Goal: Share content: Share content

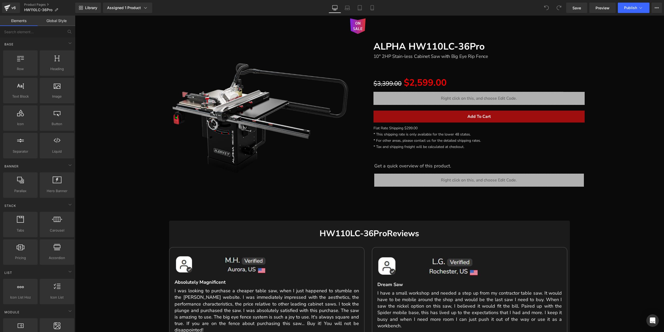
scroll to position [104, 0]
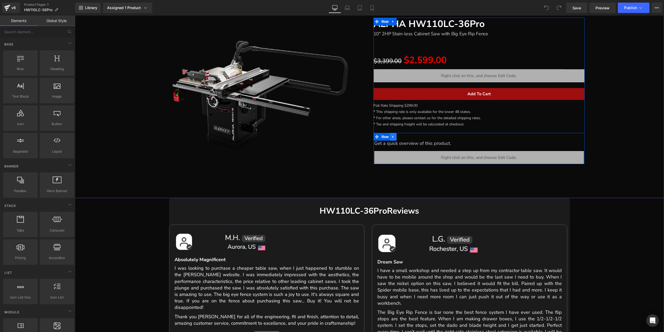
click at [393, 136] on icon at bounding box center [393, 137] width 4 height 4
click at [391, 138] on icon at bounding box center [393, 137] width 4 height 4
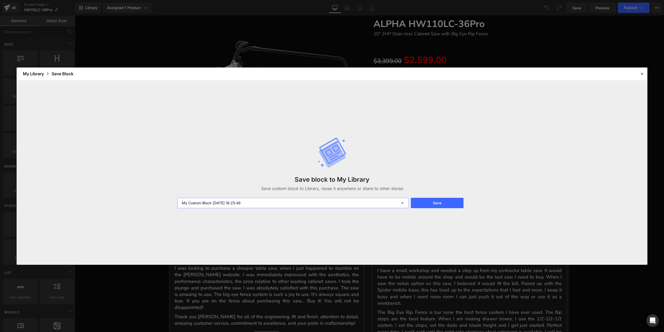
click at [278, 202] on input "My Custom Block [DATE] 16:25:48" at bounding box center [292, 203] width 231 height 10
type input "音频"
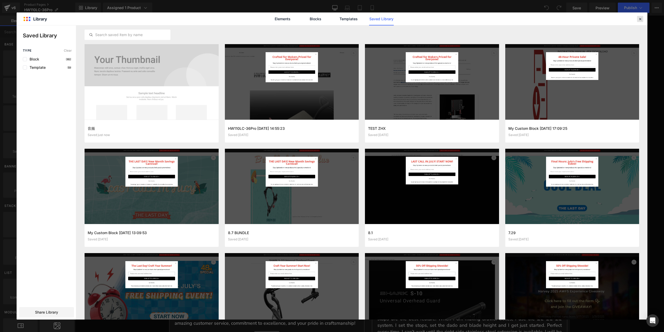
click at [638, 19] on icon at bounding box center [639, 19] width 5 height 5
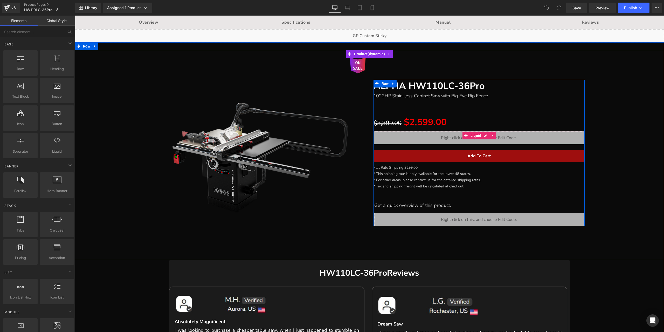
scroll to position [78, 0]
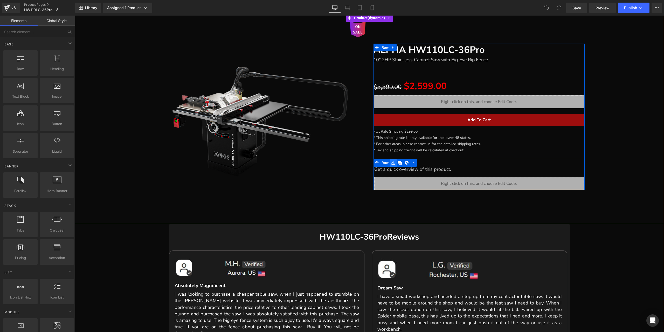
click at [392, 164] on icon at bounding box center [393, 163] width 4 height 4
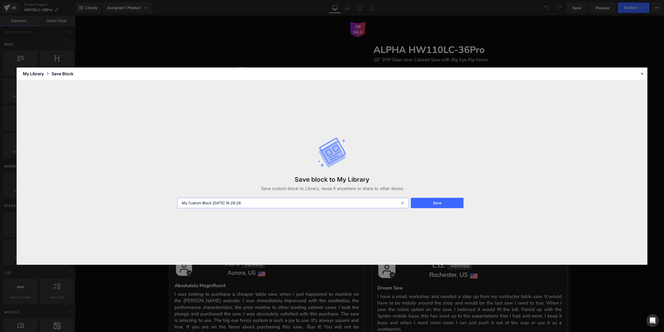
click at [261, 203] on input "My Custom Block [DATE] 16:26:26" at bounding box center [292, 203] width 231 height 10
drag, startPoint x: 184, startPoint y: 202, endPoint x: 206, endPoint y: 202, distance: 22.8
click at [206, 202] on input "My Custom Block [DATE] 16:26:26" at bounding box center [292, 203] width 231 height 10
drag, startPoint x: 181, startPoint y: 202, endPoint x: 263, endPoint y: 202, distance: 81.4
click at [263, 202] on input "My Custom Block [DATE] 16:26:26" at bounding box center [292, 203] width 231 height 10
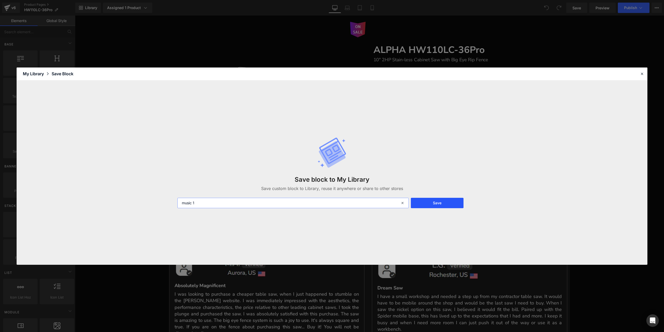
type input "music 1"
click at [449, 203] on button "Save" at bounding box center [437, 203] width 53 height 10
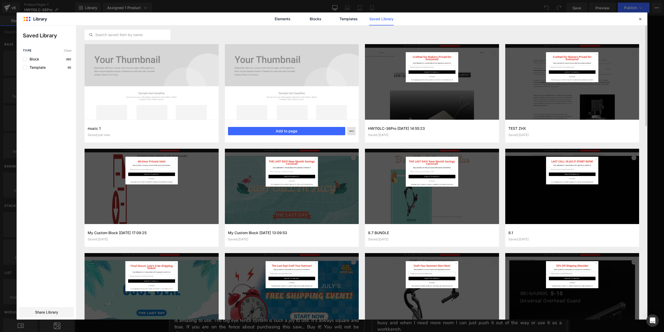
click at [352, 132] on icon "button" at bounding box center [351, 131] width 4 height 4
click at [0, 0] on div "Delete" at bounding box center [0, 0] width 0 height 0
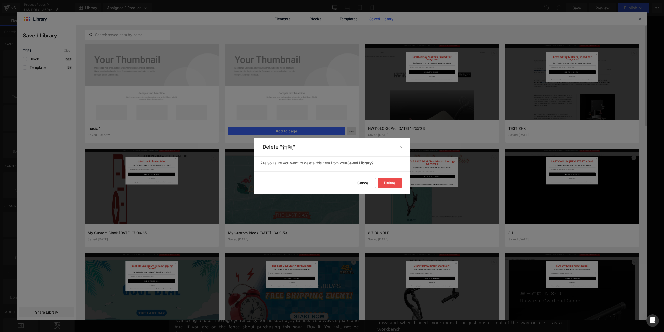
click at [0, 0] on button "Delete" at bounding box center [0, 0] width 0 height 0
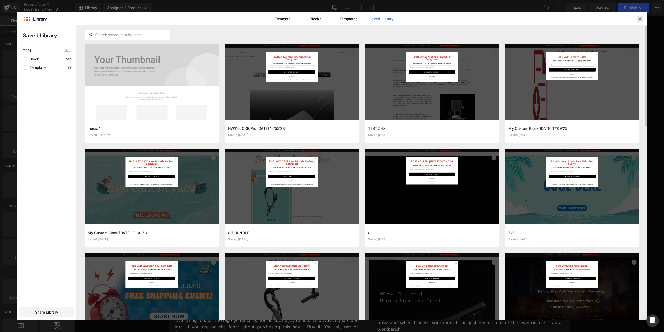
click at [639, 20] on icon at bounding box center [639, 19] width 5 height 5
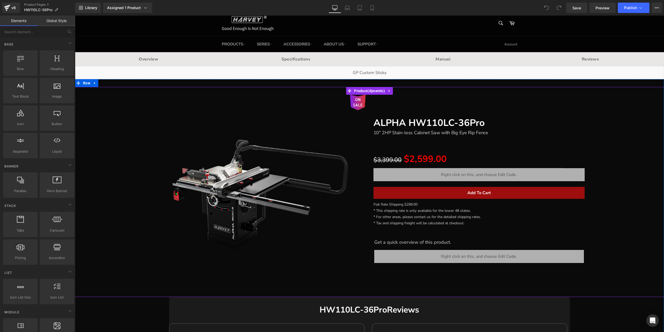
scroll to position [0, 0]
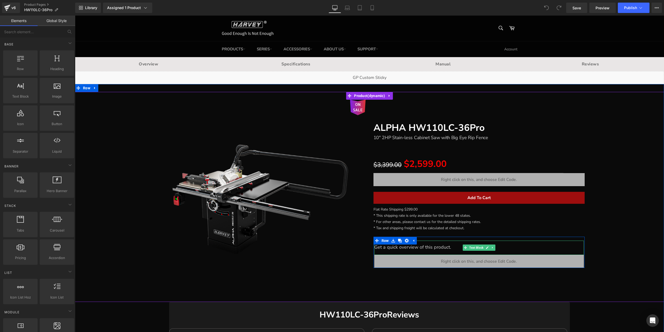
click at [446, 246] on font "Get a quick overview of this product." at bounding box center [412, 247] width 77 height 6
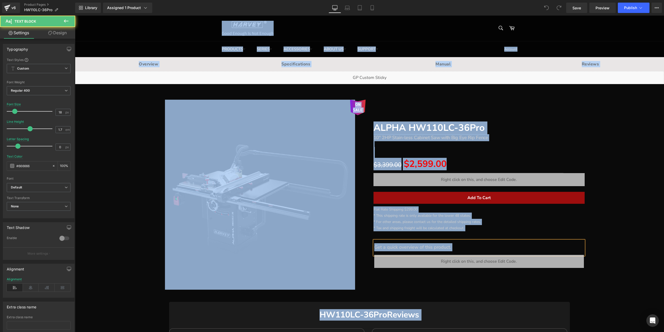
click at [454, 249] on p "Get a quick overview of this product." at bounding box center [478, 247] width 209 height 8
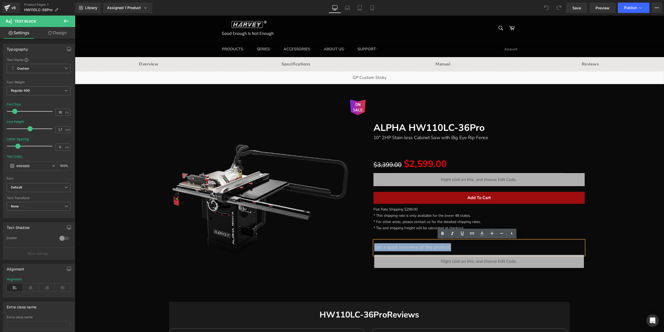
drag, startPoint x: 459, startPoint y: 249, endPoint x: 372, endPoint y: 249, distance: 86.6
click at [374, 249] on p "Get a quick overview of this product." at bounding box center [478, 247] width 209 height 8
copy font "Get a quick overview of this product."
click at [630, 192] on div "ON SALE (P) Image ALPHA HW110LC-36Pro Heading 10" 2HP Stain-less Cabinet Saw wi…" at bounding box center [368, 192] width 583 height 200
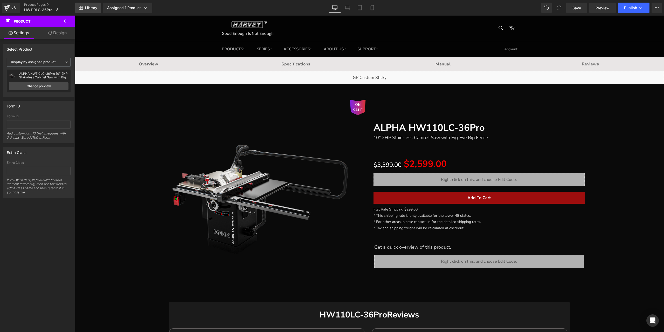
click at [95, 8] on span "Library" at bounding box center [91, 7] width 12 height 5
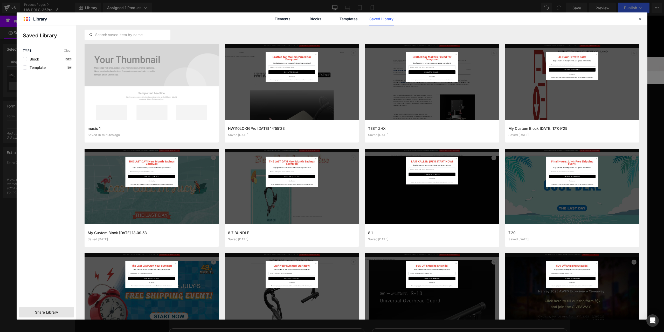
click at [0, 0] on div "Share Library" at bounding box center [0, 0] width 0 height 0
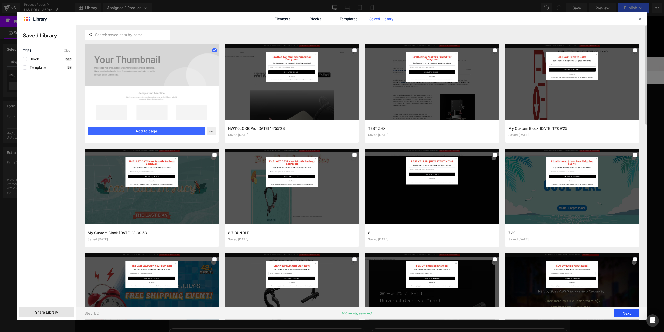
click at [622, 312] on button "Next" at bounding box center [626, 313] width 25 height 8
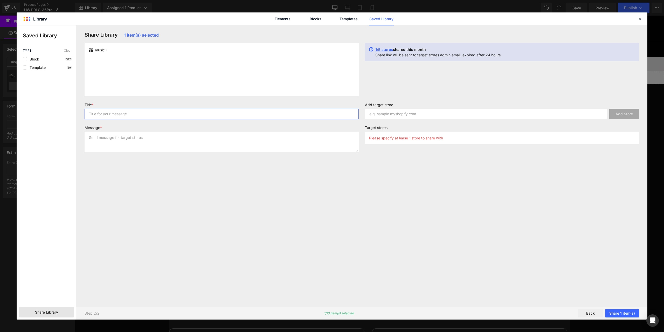
click at [129, 114] on input "text" at bounding box center [221, 114] width 274 height 10
type input "111"
click at [121, 135] on textarea at bounding box center [221, 141] width 274 height 21
type textarea "111"
click at [394, 112] on input "text" at bounding box center [486, 114] width 242 height 10
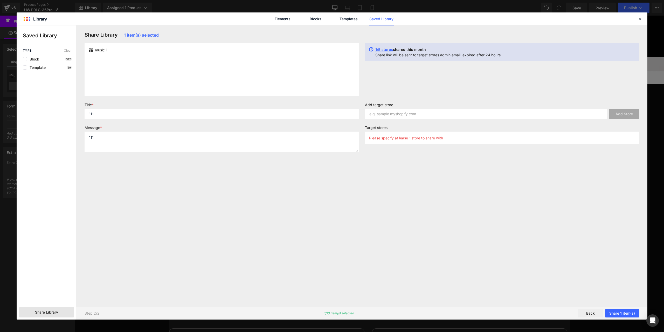
drag, startPoint x: 442, startPoint y: 182, endPoint x: 442, endPoint y: 170, distance: 12.7
click at [442, 182] on div "Share Library 1 item(s) selected music 1 1/5 stores shared this month Share lin…" at bounding box center [361, 166] width 560 height 268
click at [430, 114] on input "text" at bounding box center [486, 114] width 242 height 10
paste input "[DOMAIN_NAME]"
click at [620, 112] on button "Add Store" at bounding box center [624, 114] width 30 height 10
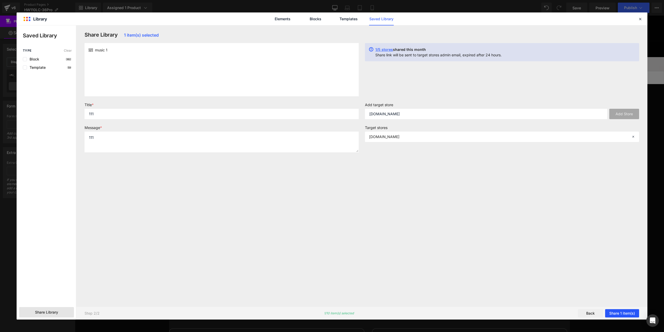
click at [628, 313] on button "Share 1 item(s)" at bounding box center [622, 313] width 34 height 8
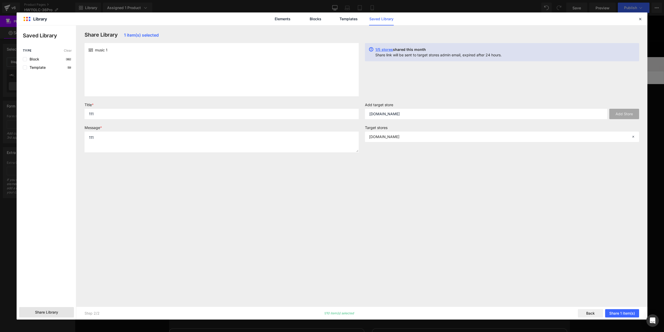
click at [418, 171] on div "Share Library 1 item(s) selected music 1 1/5 stores shared this month Share lin…" at bounding box center [361, 166] width 560 height 268
click at [420, 113] on input "[DOMAIN_NAME]" at bounding box center [486, 114] width 242 height 10
paste input "tools"
click at [622, 112] on button "Add Store" at bounding box center [624, 114] width 30 height 10
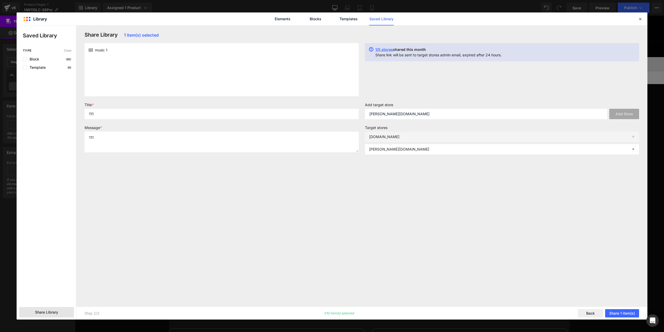
click at [631, 137] on span at bounding box center [631, 137] width 8 height 4
click at [433, 113] on input "[PERSON_NAME][DOMAIN_NAME]" at bounding box center [486, 114] width 242 height 10
paste input "text"
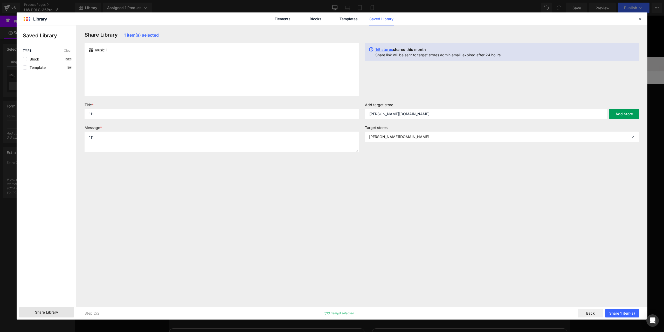
type input "[PERSON_NAME][DOMAIN_NAME]"
click at [625, 113] on button "Add Store" at bounding box center [624, 114] width 30 height 10
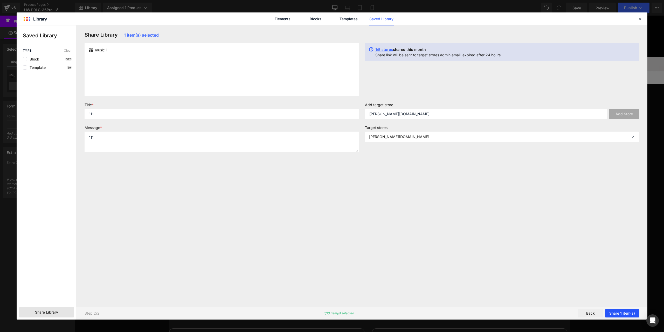
click at [625, 313] on button "Share 1 item(s)" at bounding box center [622, 313] width 34 height 8
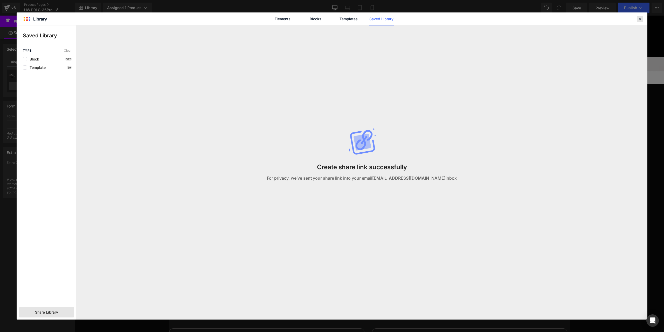
click at [642, 16] on div at bounding box center [640, 19] width 6 height 6
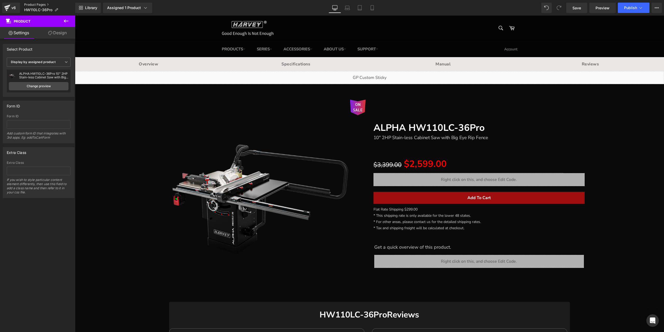
click at [39, 4] on link "Product Pages" at bounding box center [49, 5] width 51 height 4
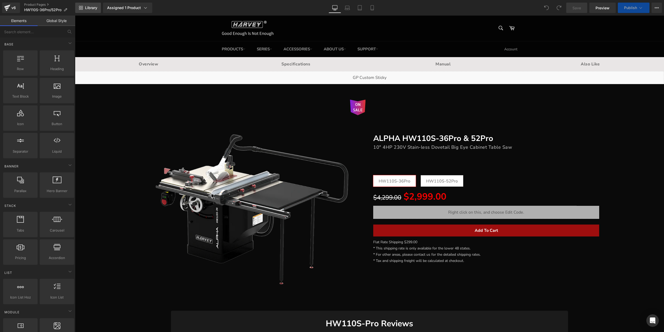
click at [90, 6] on span "Library" at bounding box center [91, 7] width 12 height 5
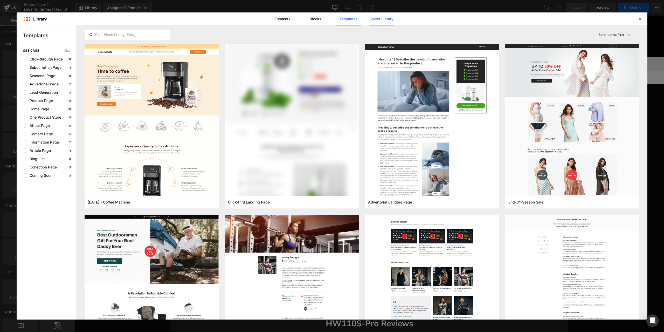
click at [370, 17] on link "Saved Library" at bounding box center [381, 18] width 25 height 13
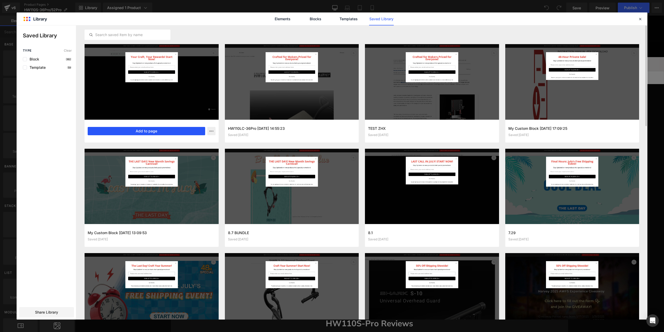
click at [171, 129] on button "Add to page" at bounding box center [146, 131] width 117 height 8
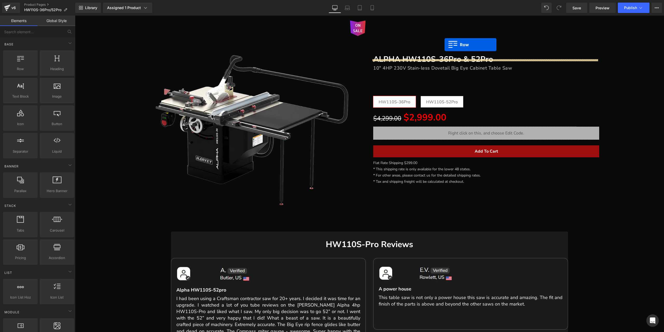
scroll to position [74, 0]
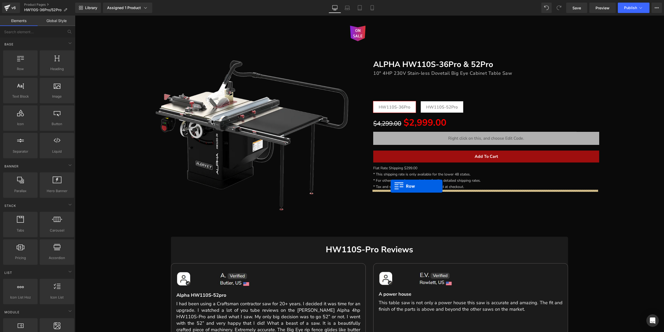
drag, startPoint x: 213, startPoint y: 49, endPoint x: 390, endPoint y: 186, distance: 224.0
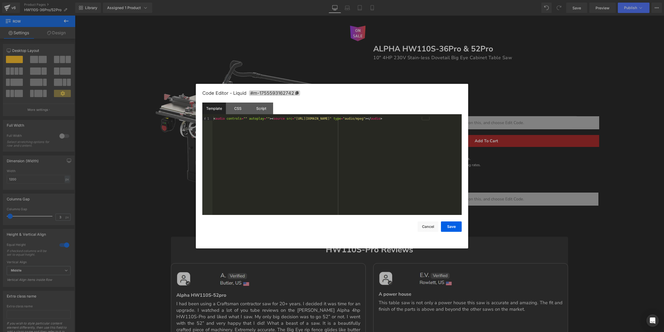
drag, startPoint x: 40, startPoint y: 3, endPoint x: 247, endPoint y: 4, distance: 207.1
click at [247, 4] on div at bounding box center [332, 166] width 664 height 332
drag, startPoint x: 281, startPoint y: 119, endPoint x: 388, endPoint y: 118, distance: 107.1
click at [388, 118] on div "< audio controls = "" autoplay = "" > < source src = "https://cdn.shopify.com/s…" at bounding box center [336, 169] width 249 height 105
click at [449, 226] on button "Save" at bounding box center [451, 226] width 21 height 10
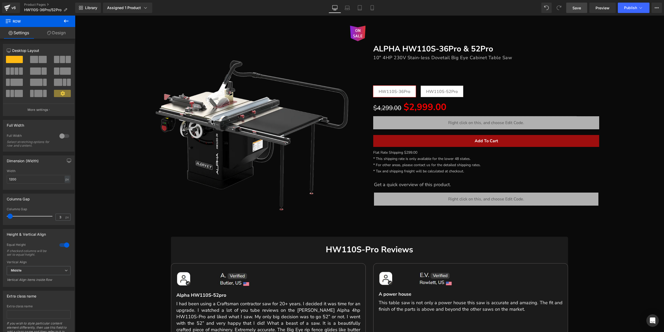
click at [573, 11] on link "Save" at bounding box center [576, 8] width 21 height 10
click at [602, 9] on span "Preview" at bounding box center [602, 7] width 14 height 5
